Goal: Navigation & Orientation: Find specific page/section

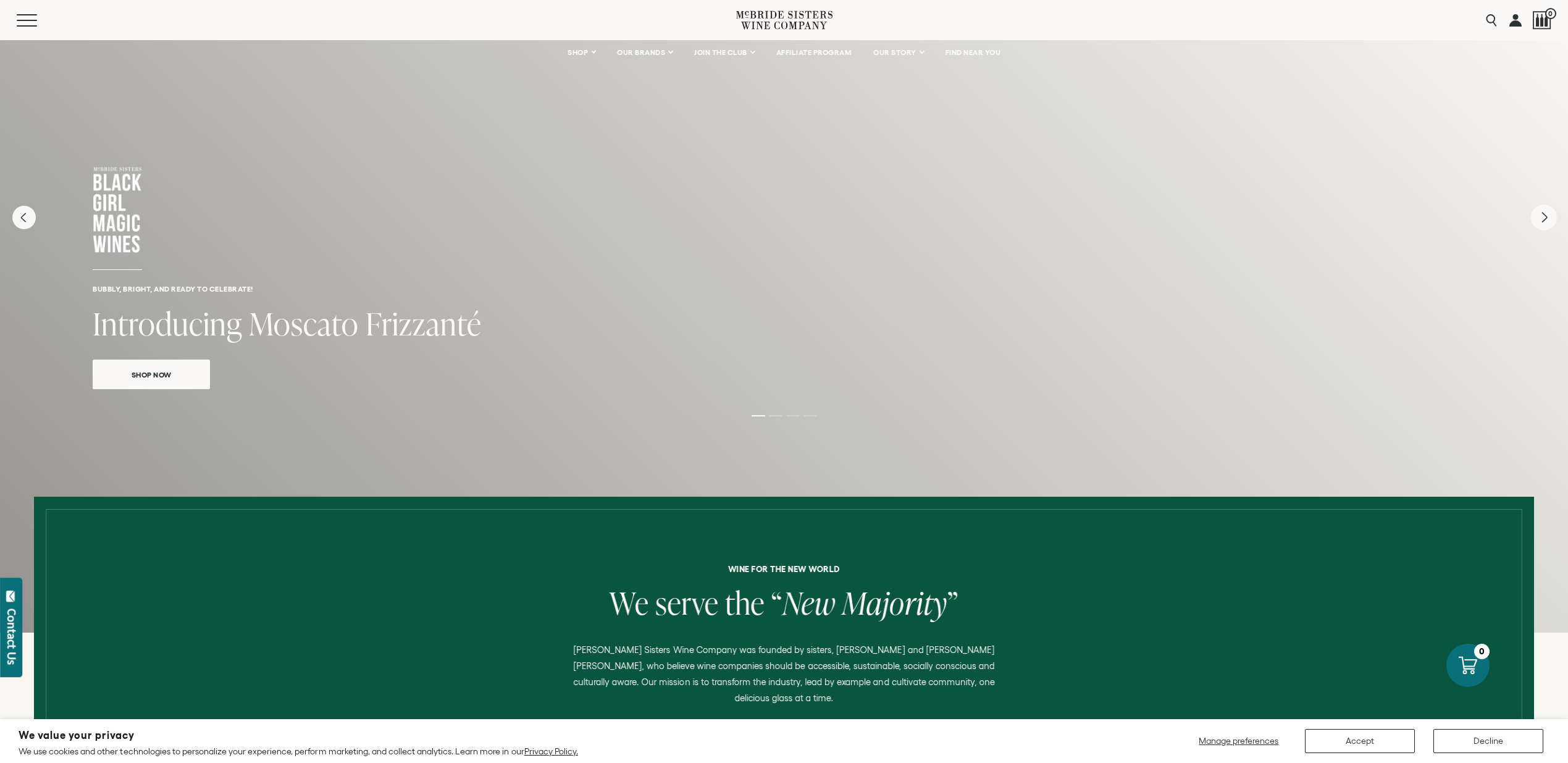
click at [1543, 218] on icon "Next" at bounding box center [1544, 217] width 5 height 10
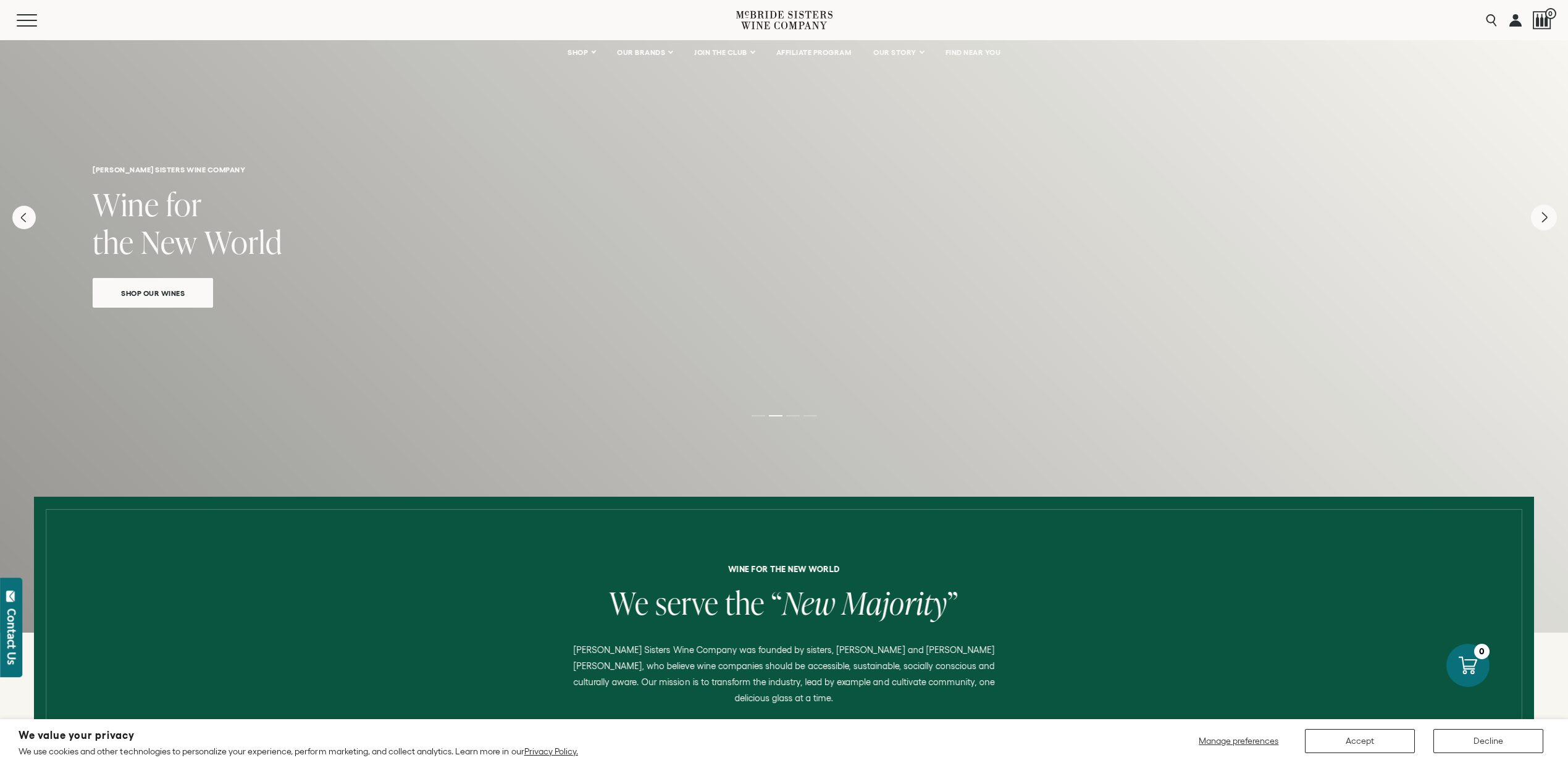
click at [1545, 221] on icon "Next" at bounding box center [1544, 218] width 26 height 26
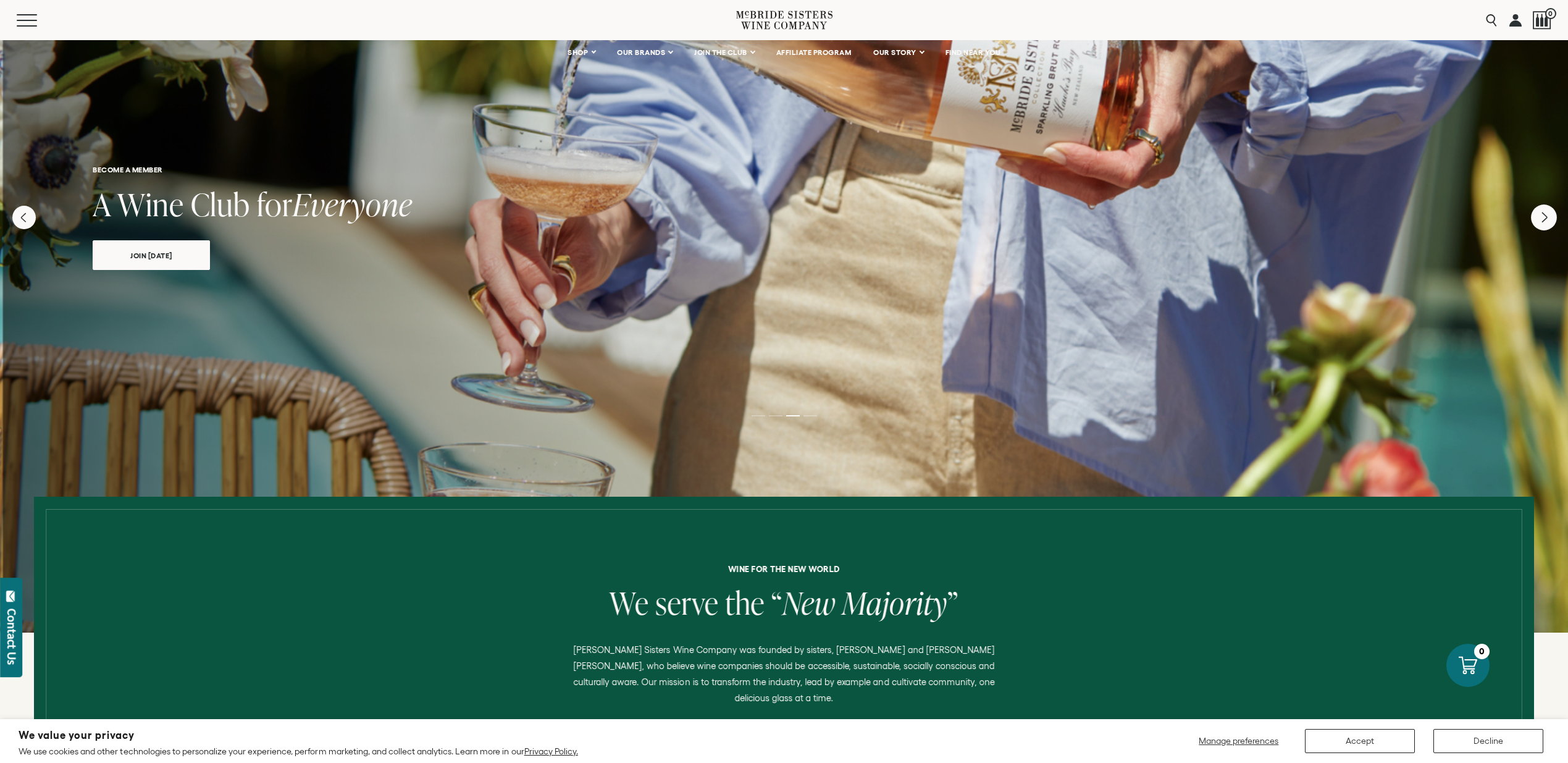
click at [1545, 221] on icon "Next" at bounding box center [1544, 218] width 26 height 26
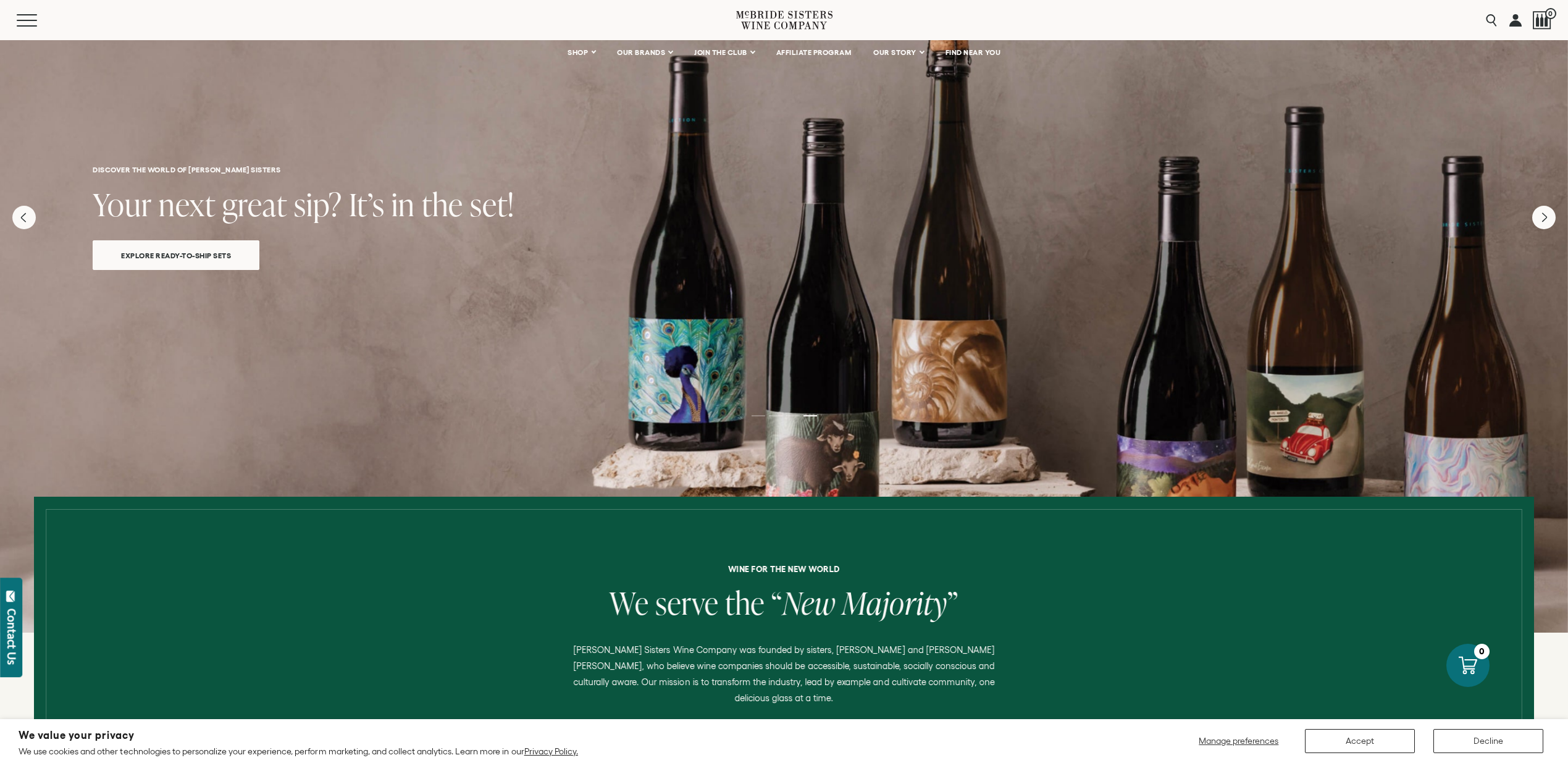
click at [206, 254] on span "Explore ready-to-ship sets" at bounding box center [176, 255] width 153 height 14
